Goal: Entertainment & Leisure: Consume media (video, audio)

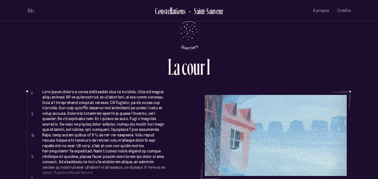
click at [194, 126] on ul "Complètement sous le charme, elle avait signé le bail sur-le-champ et ce havre …" at bounding box center [196, 136] width 308 height 90
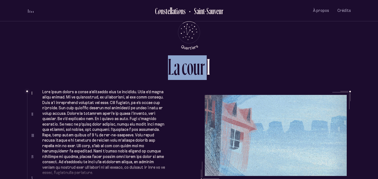
drag, startPoint x: 209, startPoint y: 50, endPoint x: 169, endPoint y: 85, distance: 53.1
click at [169, 85] on div "L a c o u r I I II III IV V Complètement sous le charme, elle avait signé le ba…" at bounding box center [189, 89] width 332 height 179
click at [169, 85] on div "L a c o u r I" at bounding box center [189, 72] width 324 height 35
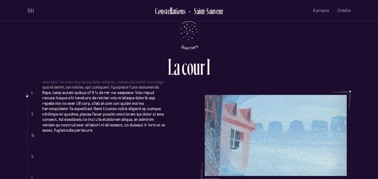
scroll to position [43, 0]
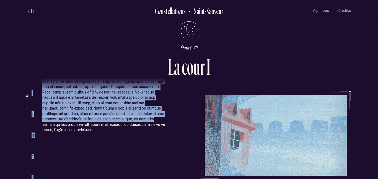
drag, startPoint x: 58, startPoint y: 120, endPoint x: 20, endPoint y: 129, distance: 38.9
click at [20, 129] on div "L a c o u r I I II III IV V Complètement sous le charme, elle avait signé le ba…" at bounding box center [189, 89] width 378 height 179
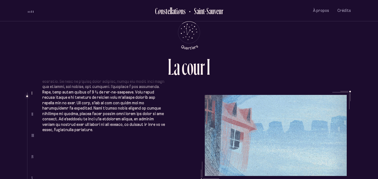
click at [54, 140] on li at bounding box center [104, 123] width 124 height 193
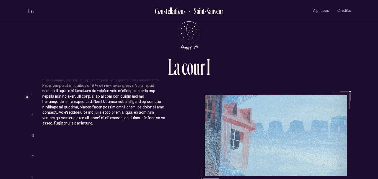
scroll to position [48, 0]
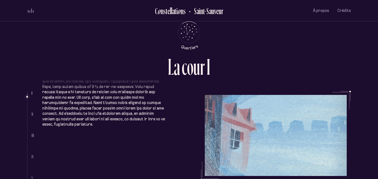
click at [87, 122] on li at bounding box center [104, 118] width 124 height 193
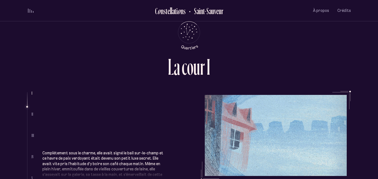
click at [87, 122] on li at bounding box center [104, 34] width 124 height 193
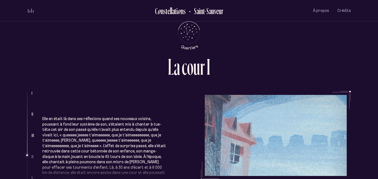
scroll to position [484, 0]
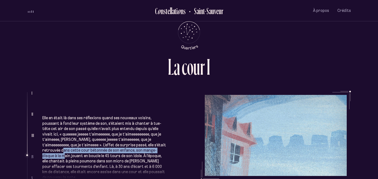
drag, startPoint x: 162, startPoint y: 135, endPoint x: 165, endPoint y: 136, distance: 3.3
click at [165, 136] on p "Elle en était là dans ses réflexions quand ses nouveaux voisins, poussant à fon…" at bounding box center [104, 147] width 124 height 65
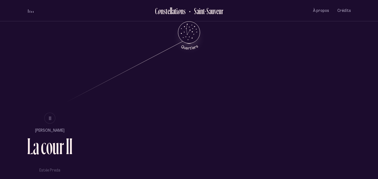
scroll to position [315, 0]
click at [62, 141] on div "r" at bounding box center [61, 145] width 5 height 23
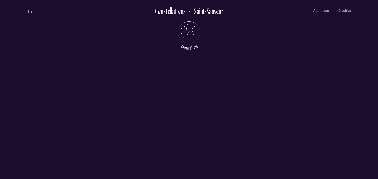
scroll to position [0, 0]
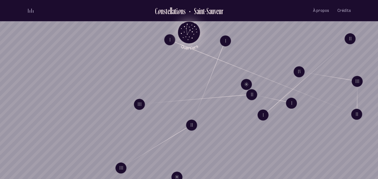
click at [187, 32] on icon "Retour au menu principal" at bounding box center [189, 32] width 17 height 17
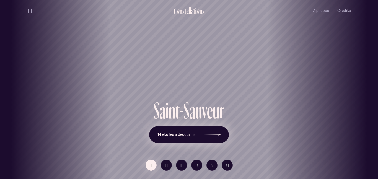
click at [211, 132] on icon at bounding box center [212, 134] width 17 height 41
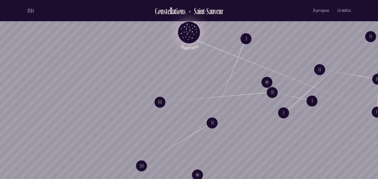
click at [190, 33] on icon "Quartiers" at bounding box center [189, 41] width 32 height 17
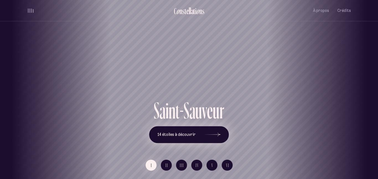
click at [204, 134] on div at bounding box center [212, 135] width 17 height 4
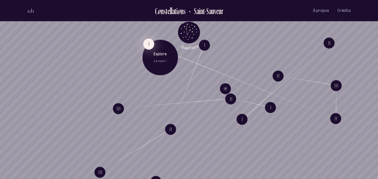
click at [145, 44] on button "I" at bounding box center [148, 43] width 11 height 11
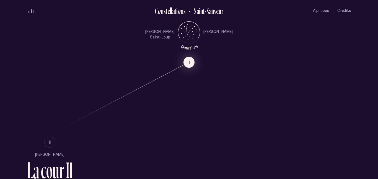
scroll to position [293, 0]
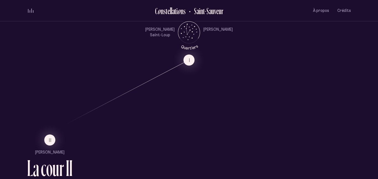
click at [60, 165] on div "r" at bounding box center [61, 168] width 5 height 23
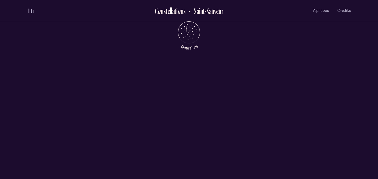
scroll to position [0, 0]
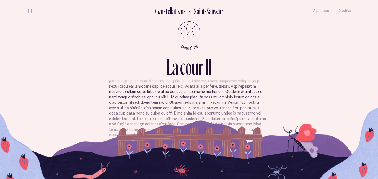
scroll to position [202, 0]
click at [178, 125] on p at bounding box center [189, 40] width 160 height 194
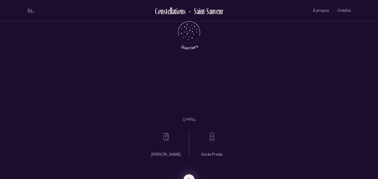
scroll to position [0, 0]
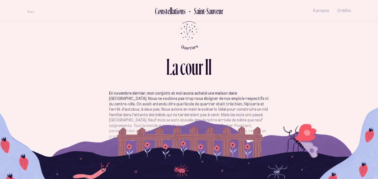
click at [178, 125] on p "En novembre dernier, mon conjoint et moi avons acheté une maison dans [GEOGRAPH…" at bounding box center [189, 115] width 160 height 49
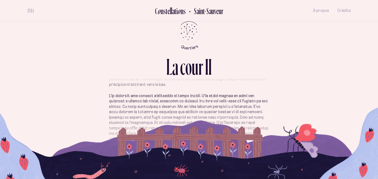
scroll to position [53, 0]
click at [182, 162] on section "En novembre dernier, mon conjoint et moi avons acheté une maison dans [GEOGRAPH…" at bounding box center [189, 131] width 324 height 80
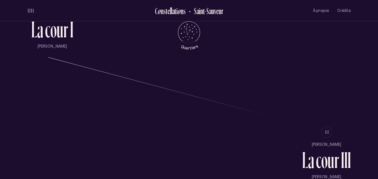
scroll to position [431, 0]
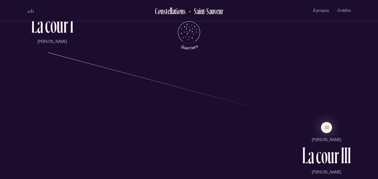
click at [325, 163] on div "o" at bounding box center [324, 155] width 6 height 23
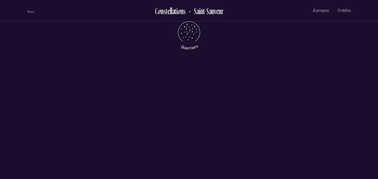
scroll to position [0, 0]
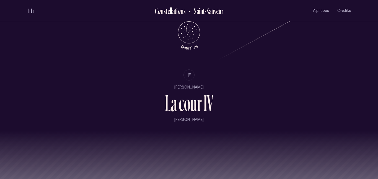
scroll to position [614, 0]
click at [172, 102] on div "a" at bounding box center [174, 102] width 6 height 23
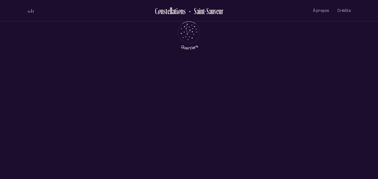
scroll to position [0, 0]
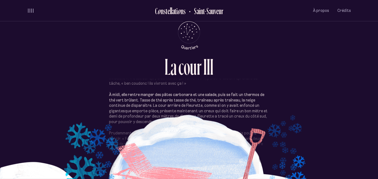
scroll to position [152, 0]
drag, startPoint x: 159, startPoint y: 132, endPoint x: 154, endPoint y: 145, distance: 14.3
click at [154, 145] on p "Prudemment, avec le dos de sa pelle, elle frappe le fond du trou plusieurs fois…" at bounding box center [189, 141] width 160 height 22
click at [155, 144] on p "Prudemment, avec le dos de sa pelle, elle frappe le fond du trou plusieurs fois…" at bounding box center [189, 141] width 160 height 22
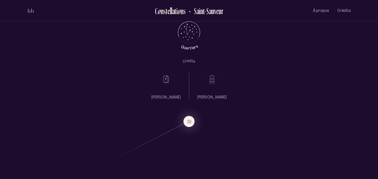
scroll to position [0, 0]
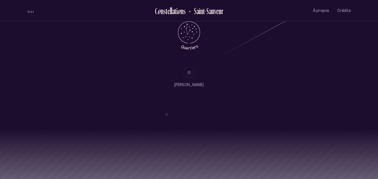
scroll to position [617, 0]
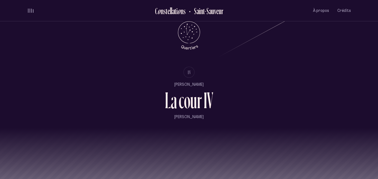
click at [221, 94] on li "IV [PERSON_NAME] L a c o u r I V [PERSON_NAME]" at bounding box center [189, 97] width 324 height 61
click at [186, 100] on div "o" at bounding box center [187, 100] width 6 height 23
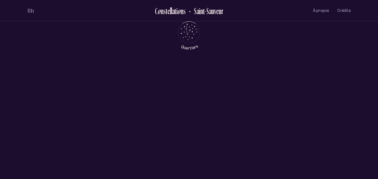
scroll to position [0, 0]
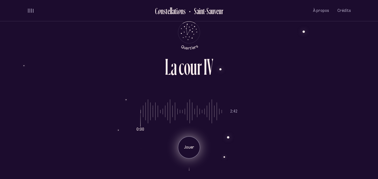
click at [190, 141] on div "Jouer" at bounding box center [189, 147] width 22 height 22
drag, startPoint x: 144, startPoint y: 117, endPoint x: 130, endPoint y: 118, distance: 14.4
click at [141, 118] on input "range" at bounding box center [181, 111] width 81 height 41
click at [186, 142] on div "Pause" at bounding box center [189, 147] width 22 height 22
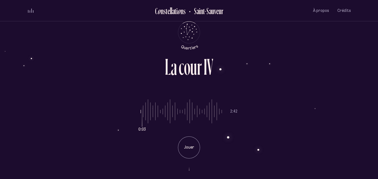
click at [246, 147] on div "0:03 2:42 Jouer" at bounding box center [189, 125] width 324 height 68
drag, startPoint x: 142, startPoint y: 112, endPoint x: 132, endPoint y: 110, distance: 10.1
click at [141, 110] on input "range" at bounding box center [181, 111] width 81 height 41
drag, startPoint x: 143, startPoint y: 126, endPoint x: 123, endPoint y: 126, distance: 20.2
click at [141, 126] on input "range" at bounding box center [181, 111] width 81 height 41
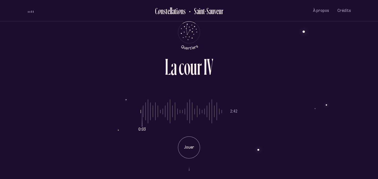
click at [172, 149] on li "Jouer" at bounding box center [189, 145] width 97 height 26
click at [182, 150] on p "Jouer" at bounding box center [189, 148] width 14 height 6
click at [182, 150] on p "Pause" at bounding box center [189, 148] width 14 height 6
drag, startPoint x: 179, startPoint y: 147, endPoint x: 136, endPoint y: 130, distance: 45.9
click at [136, 130] on div "0:07 2:42 Jouer" at bounding box center [189, 125] width 324 height 68
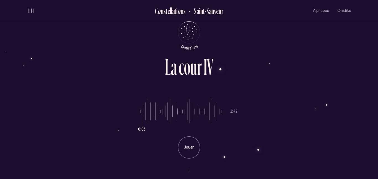
type input "*"
drag, startPoint x: 145, startPoint y: 113, endPoint x: 128, endPoint y: 121, distance: 19.4
click at [141, 121] on input "range" at bounding box center [181, 111] width 81 height 41
click at [187, 152] on div "Jouer" at bounding box center [189, 147] width 22 height 22
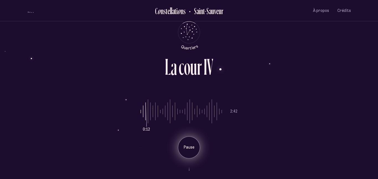
click at [187, 152] on div "Pause" at bounding box center [189, 147] width 22 height 22
click at [187, 152] on div "Jouer" at bounding box center [189, 147] width 22 height 22
click at [191, 148] on p "Pause" at bounding box center [189, 148] width 14 height 6
